Goal: Task Accomplishment & Management: Use online tool/utility

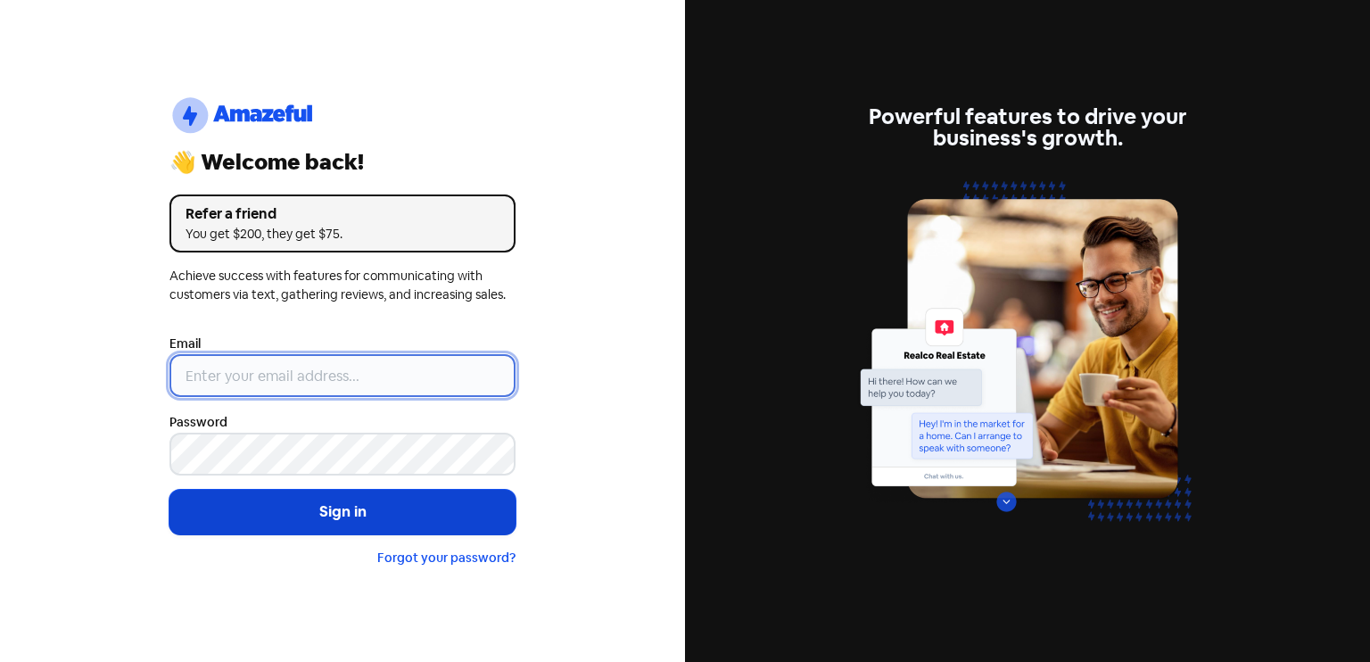
type input "[EMAIL_ADDRESS][DOMAIN_NAME]"
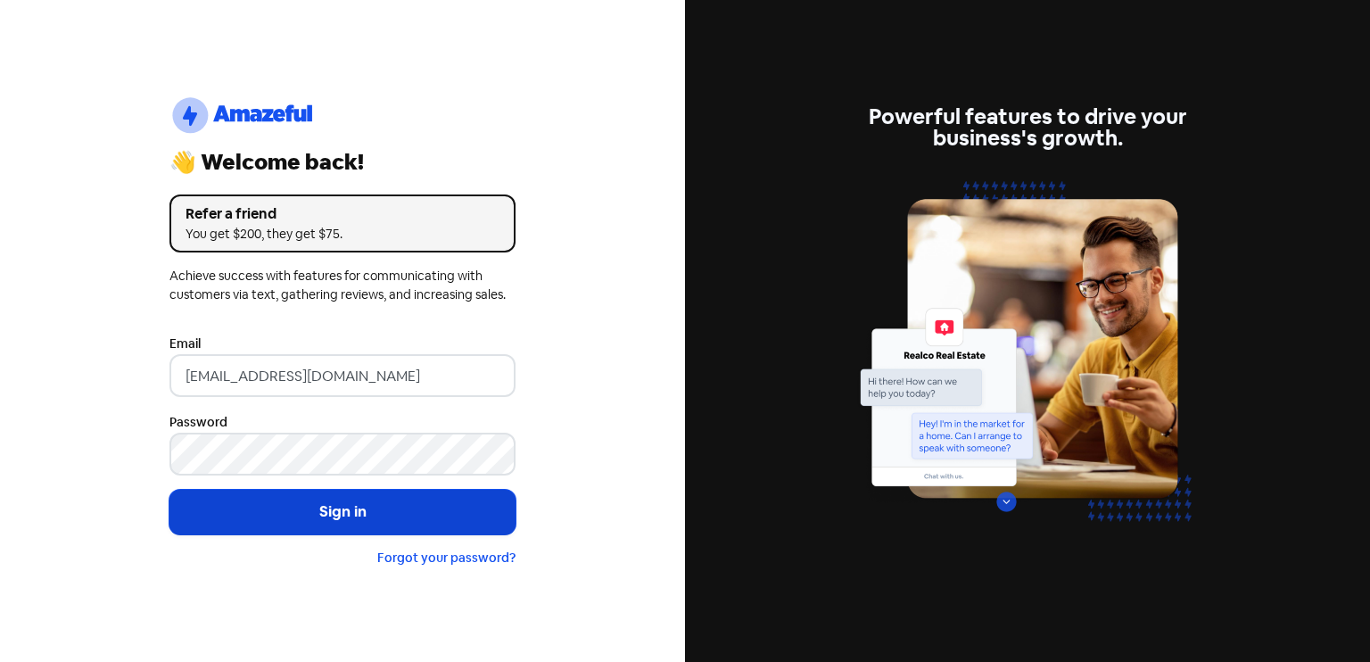
click at [311, 521] on button "Sign in" at bounding box center [342, 512] width 346 height 45
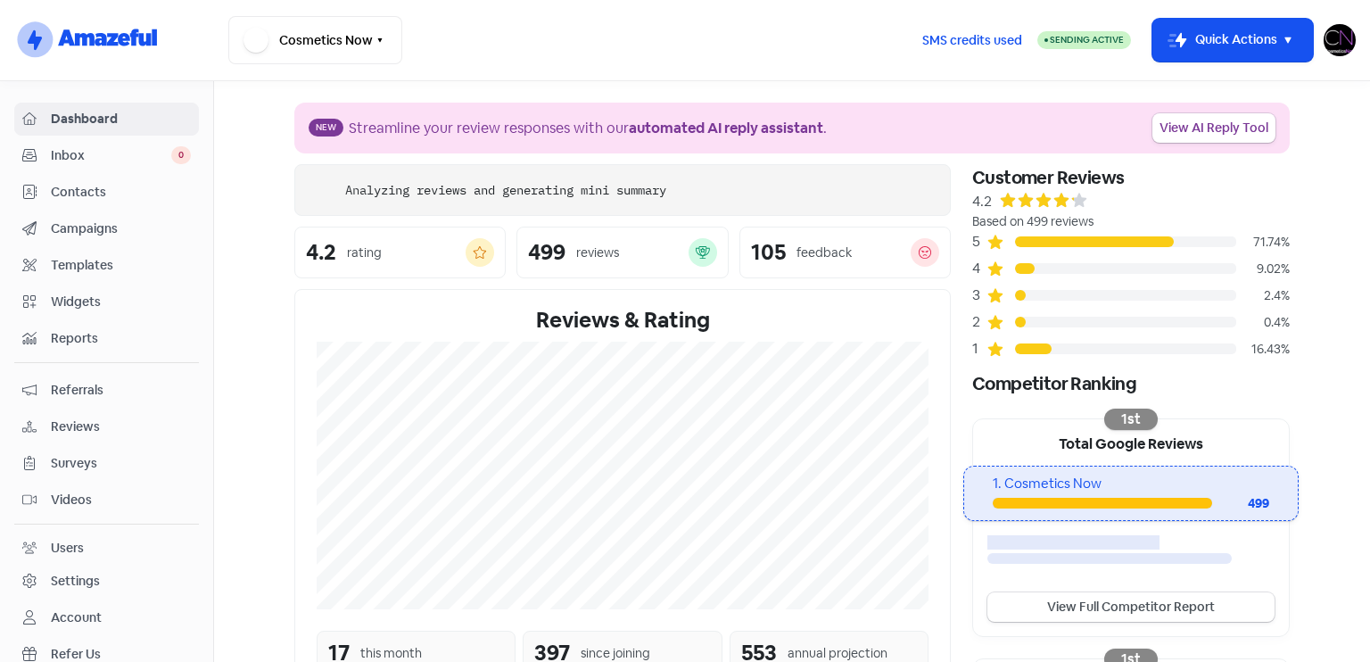
click at [96, 432] on span "Reviews" at bounding box center [121, 426] width 140 height 19
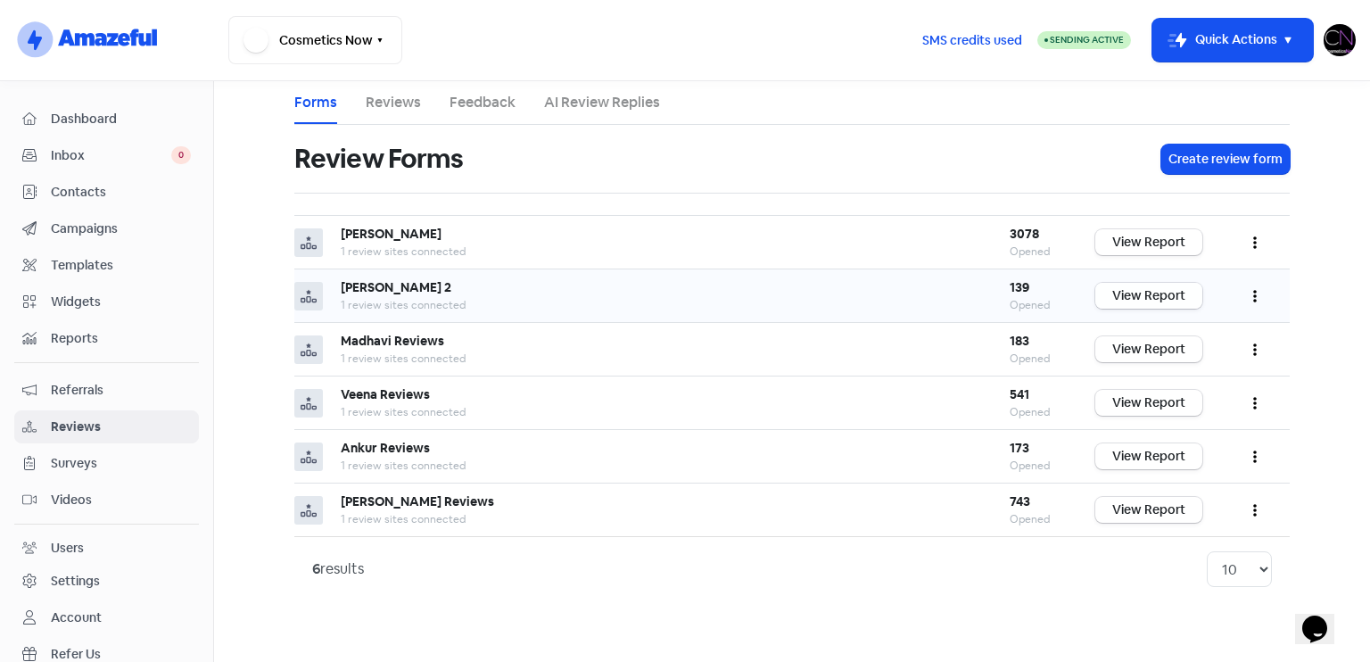
click at [1164, 292] on link "View Report" at bounding box center [1148, 296] width 107 height 26
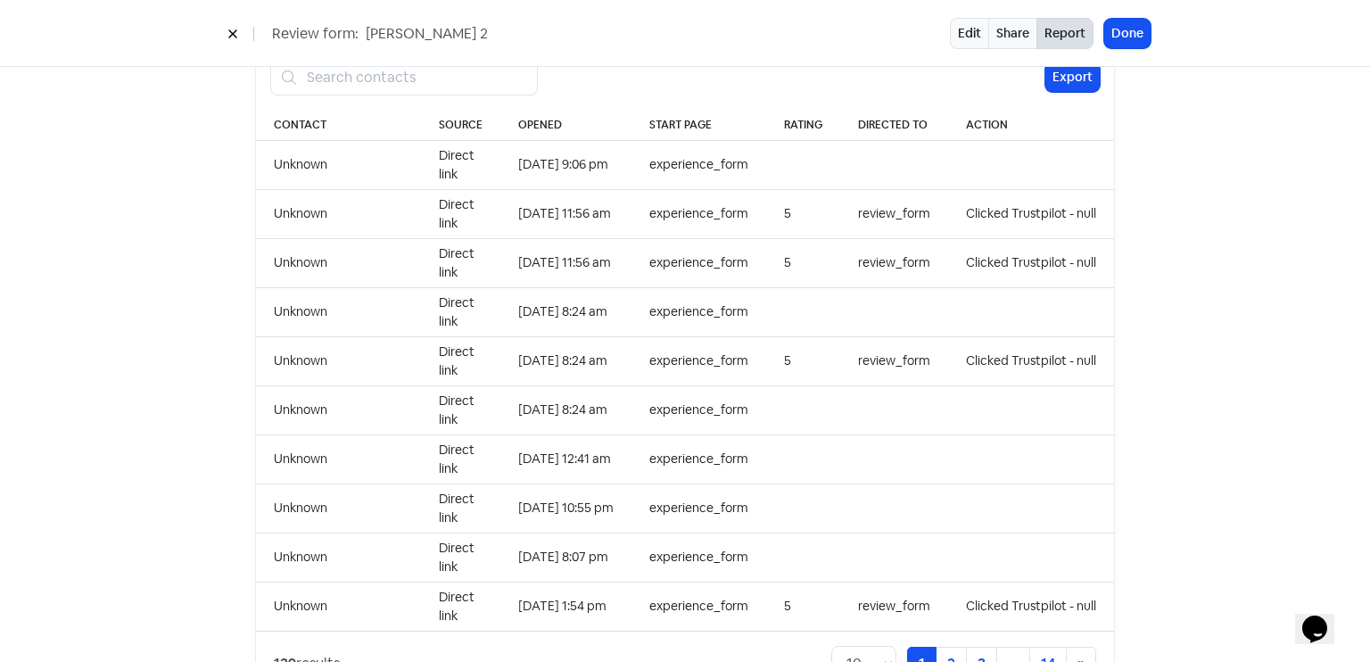
scroll to position [1773, 0]
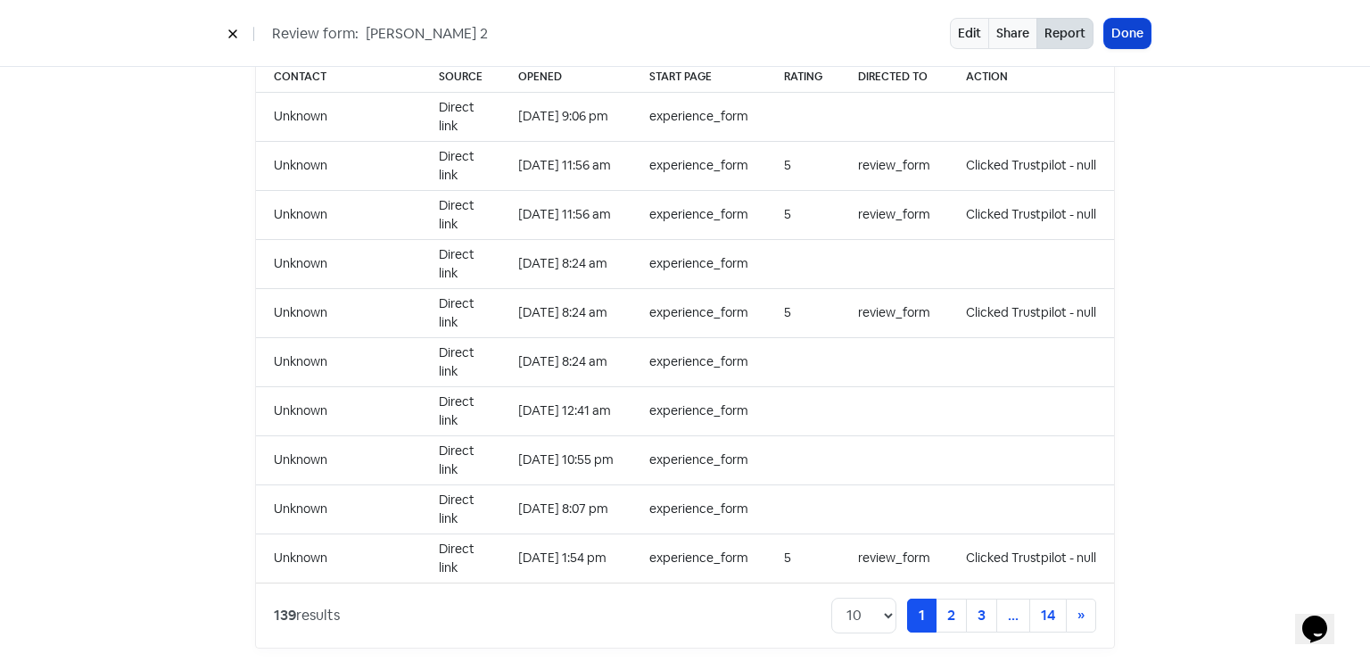
click at [1127, 47] on button "Done" at bounding box center [1127, 33] width 46 height 29
